Goal: Navigation & Orientation: Find specific page/section

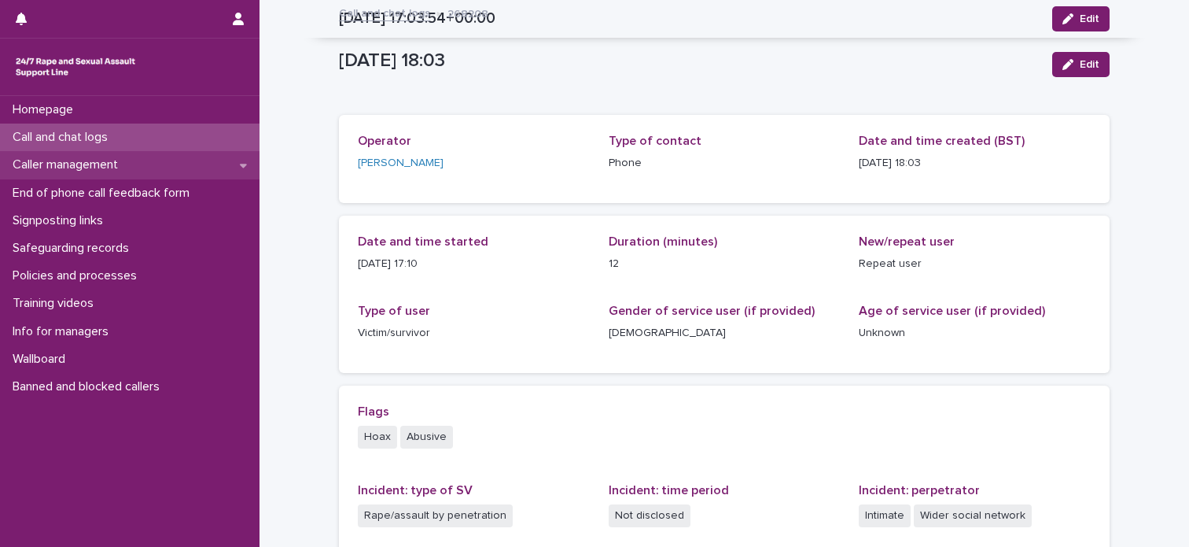
scroll to position [576, 0]
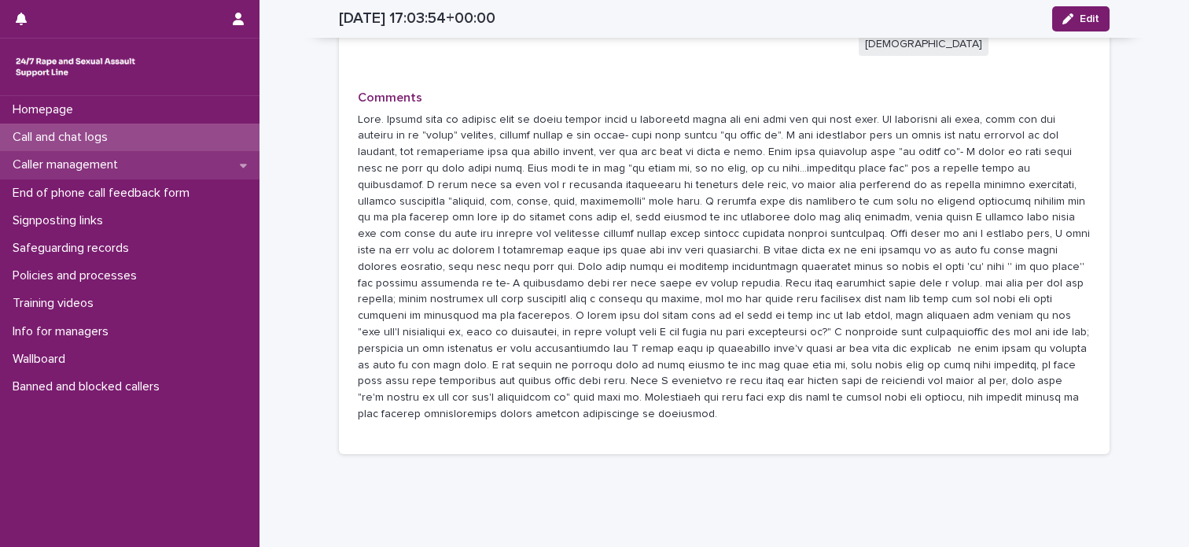
click at [173, 164] on div "Caller management" at bounding box center [130, 165] width 260 height 28
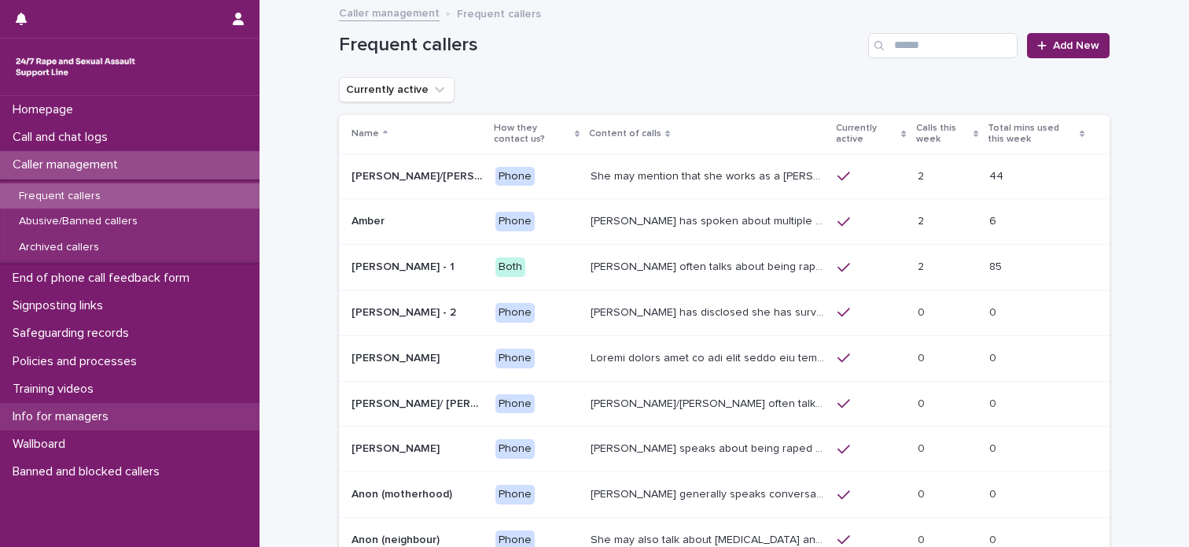
click at [102, 409] on p "Info for managers" at bounding box center [63, 416] width 115 height 15
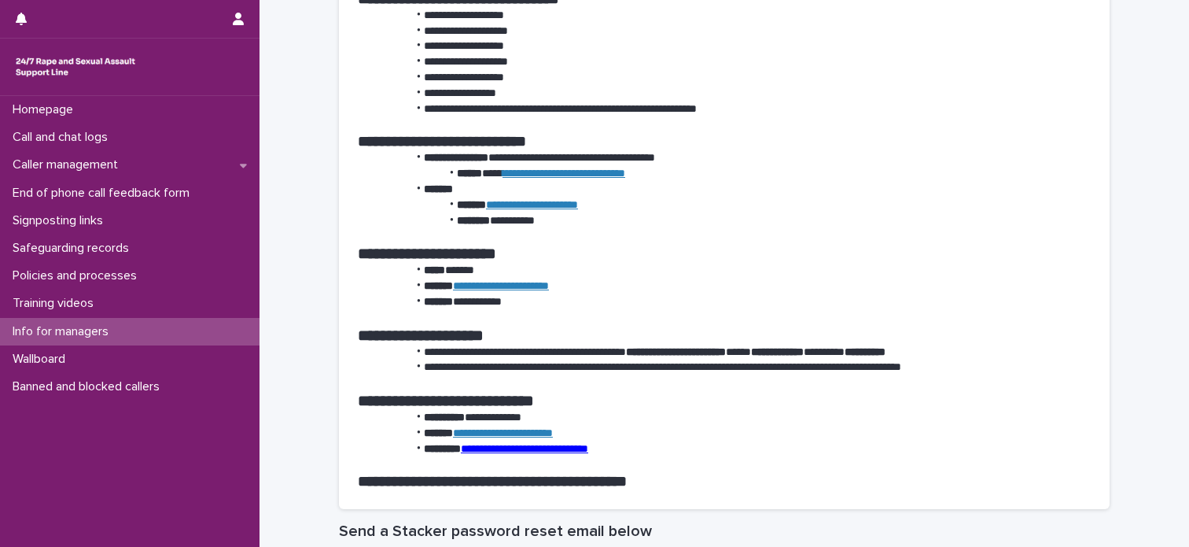
scroll to position [2010, 0]
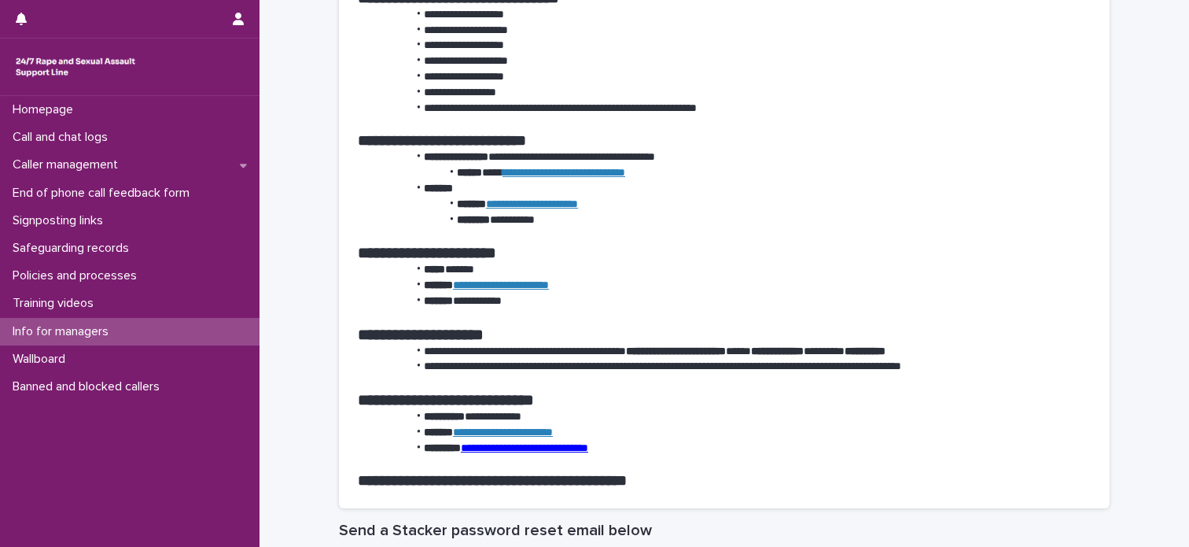
click at [505, 452] on link "**********" at bounding box center [524, 447] width 127 height 11
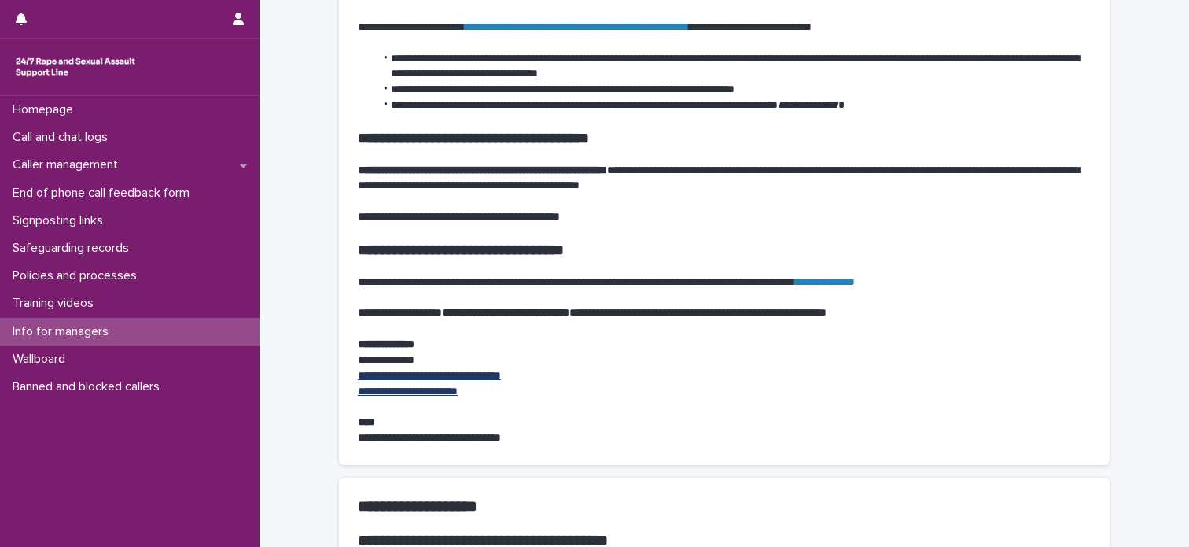
scroll to position [960, 0]
click at [434, 378] on link "**********" at bounding box center [429, 375] width 143 height 11
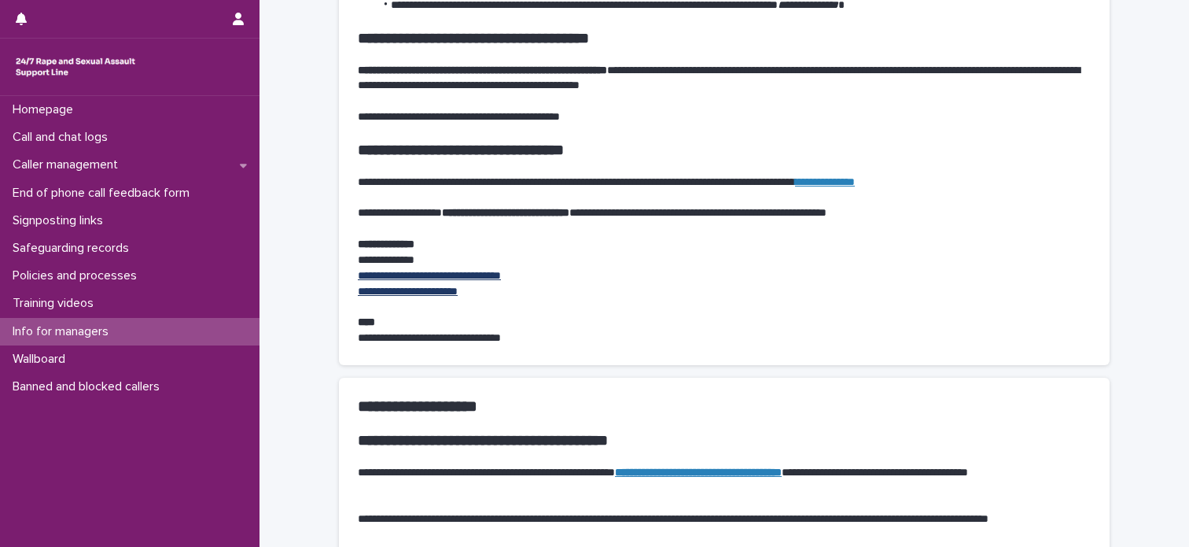
scroll to position [1060, 0]
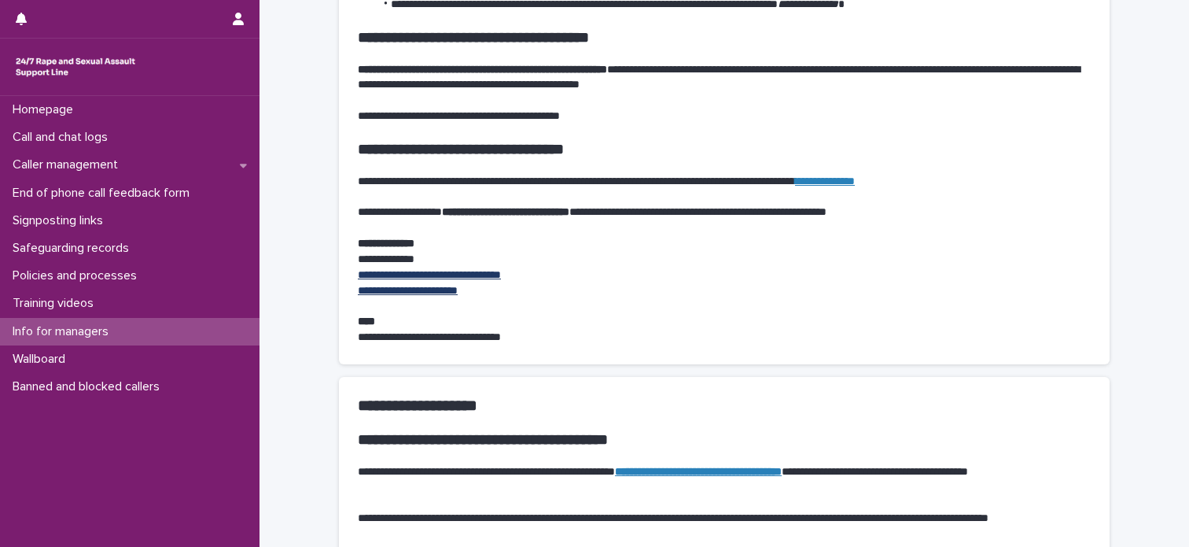
click at [444, 273] on link "**********" at bounding box center [429, 274] width 143 height 11
click at [134, 163] on div "Caller management" at bounding box center [130, 165] width 260 height 28
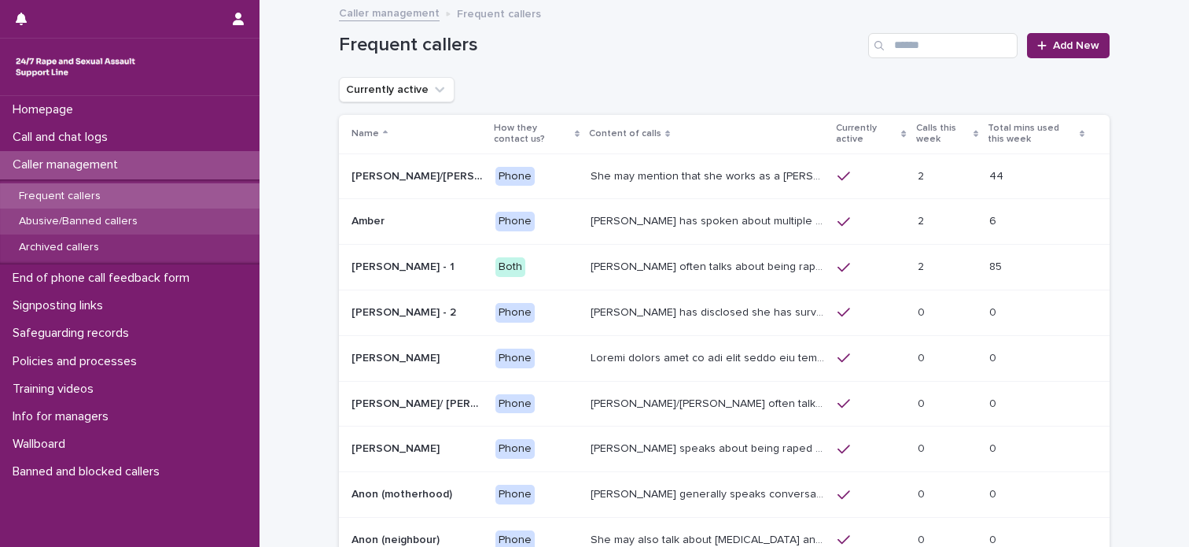
click at [125, 229] on div "Abusive/Banned callers" at bounding box center [130, 221] width 260 height 26
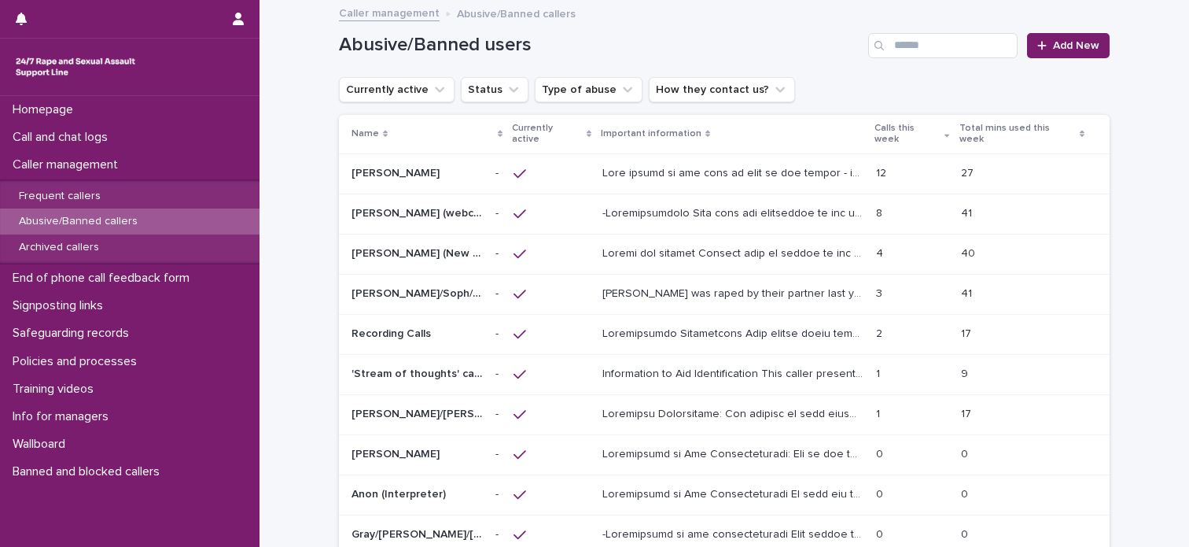
click at [673, 204] on p at bounding box center [735, 212] width 264 height 17
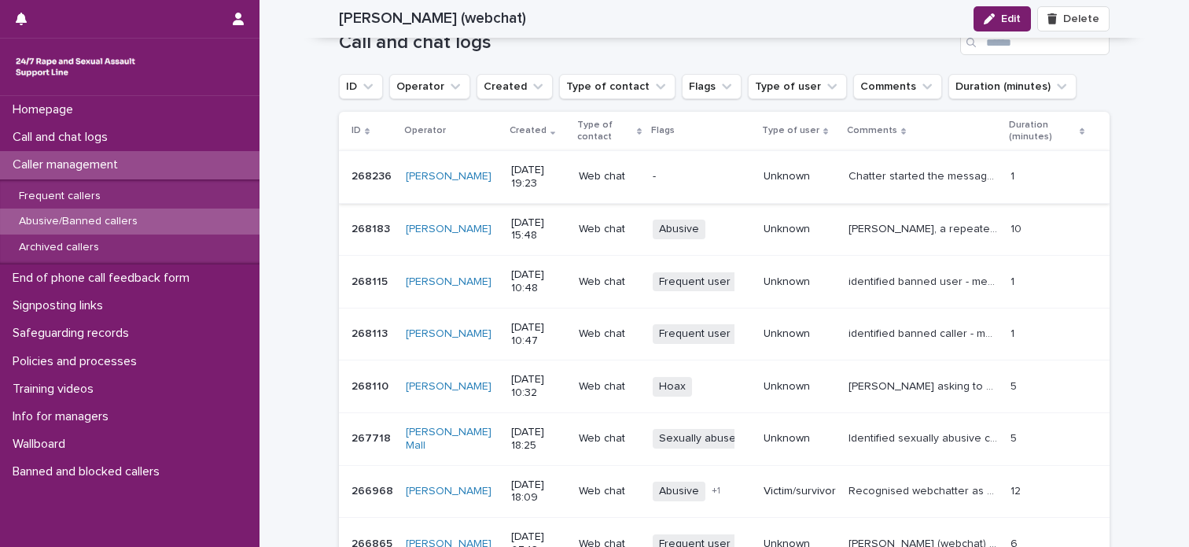
scroll to position [1828, 0]
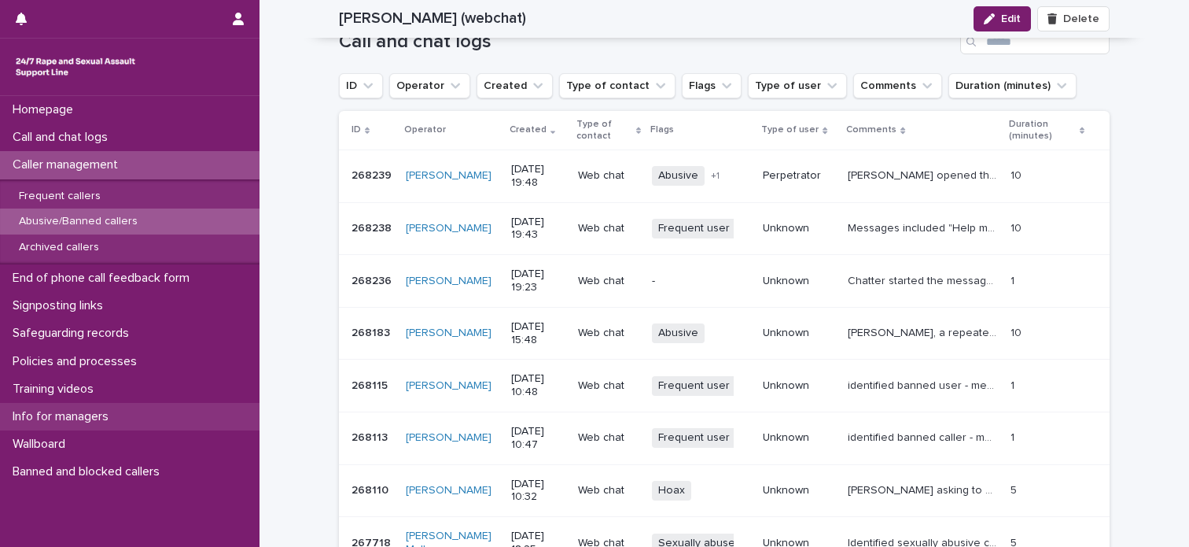
click at [123, 415] on div "Info for managers" at bounding box center [130, 417] width 260 height 28
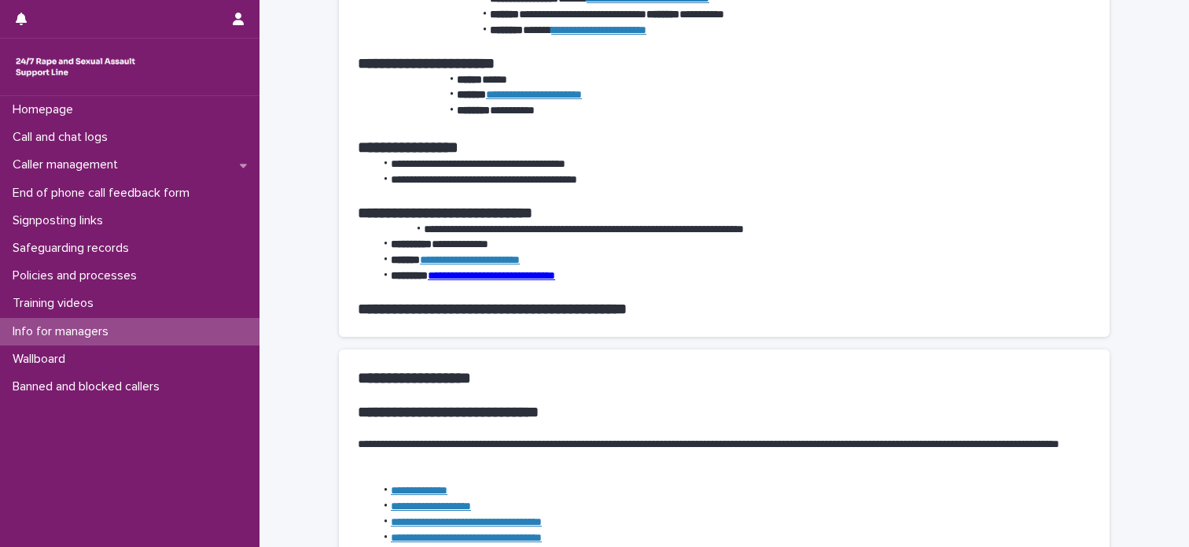
scroll to position [338, 0]
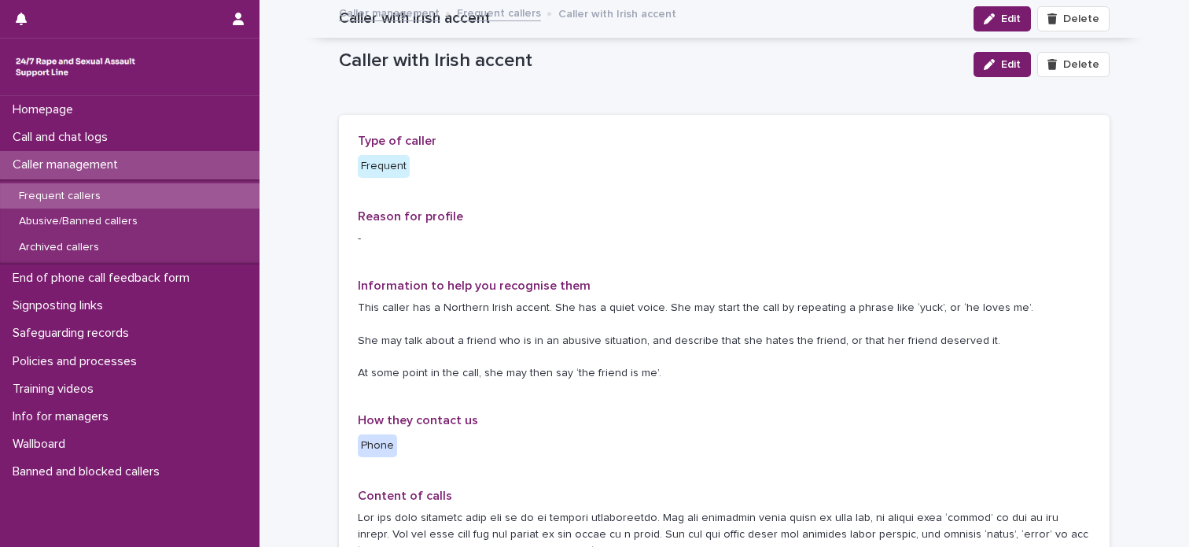
scroll to position [1698, 0]
